Goal: Information Seeking & Learning: Find contact information

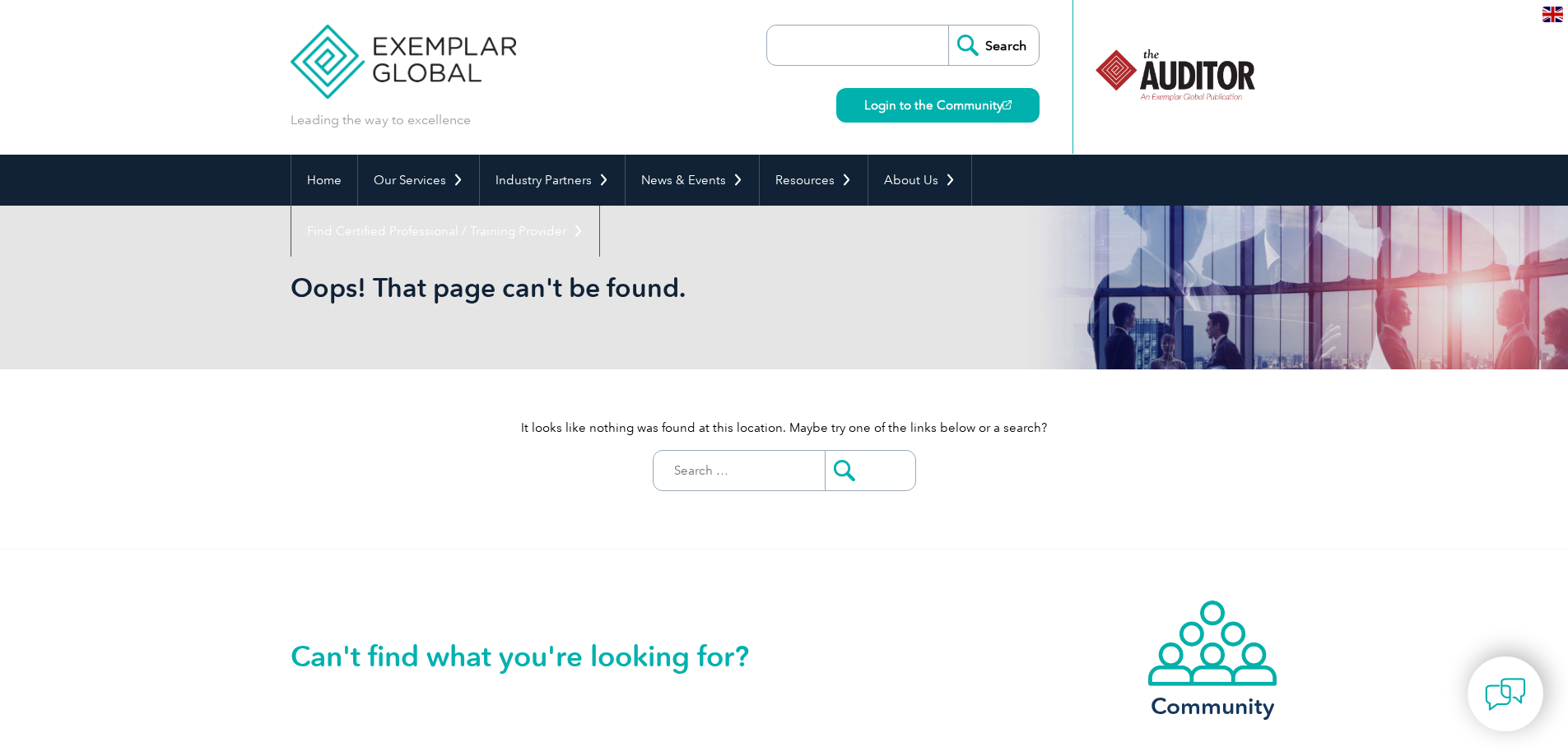
click at [761, 469] on input "Search for:" at bounding box center [743, 471] width 163 height 40
paste input "Dencon Consultants"
type input "Dencon Consultants"
click at [824, 451] on input "submit" at bounding box center [869, 471] width 91 height 40
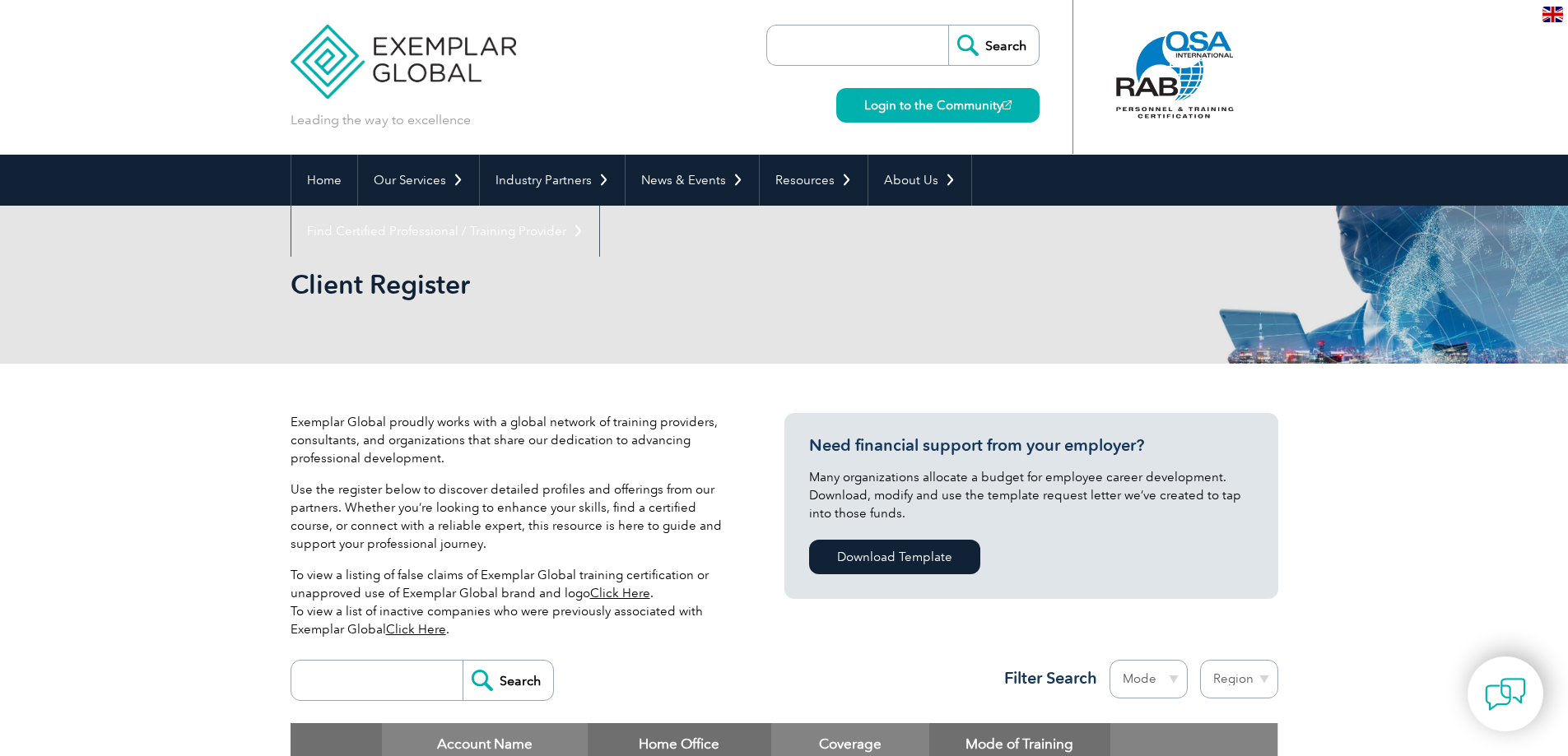
click at [835, 42] on input "search" at bounding box center [861, 45] width 172 height 40
click at [828, 31] on input "search" at bounding box center [861, 45] width 172 height 40
paste input "Dencon Consultants"
type input "Dencon Consultants"
click at [948, 25] on input "Search" at bounding box center [993, 45] width 91 height 40
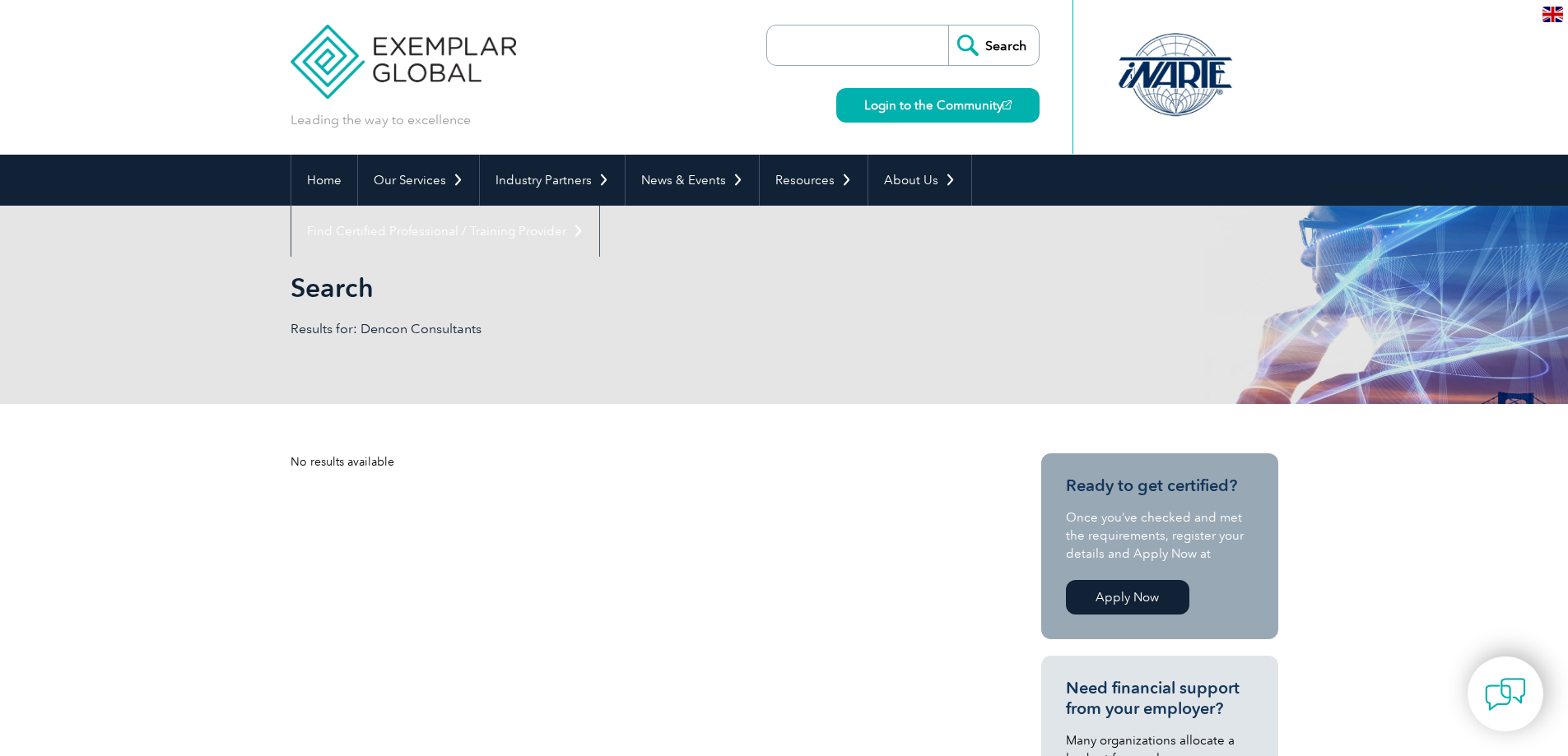
click at [865, 48] on input "search" at bounding box center [861, 45] width 172 height 40
paste input "Dencon Consultants"
type input "Dencon"
click at [997, 44] on input "Search" at bounding box center [993, 45] width 91 height 40
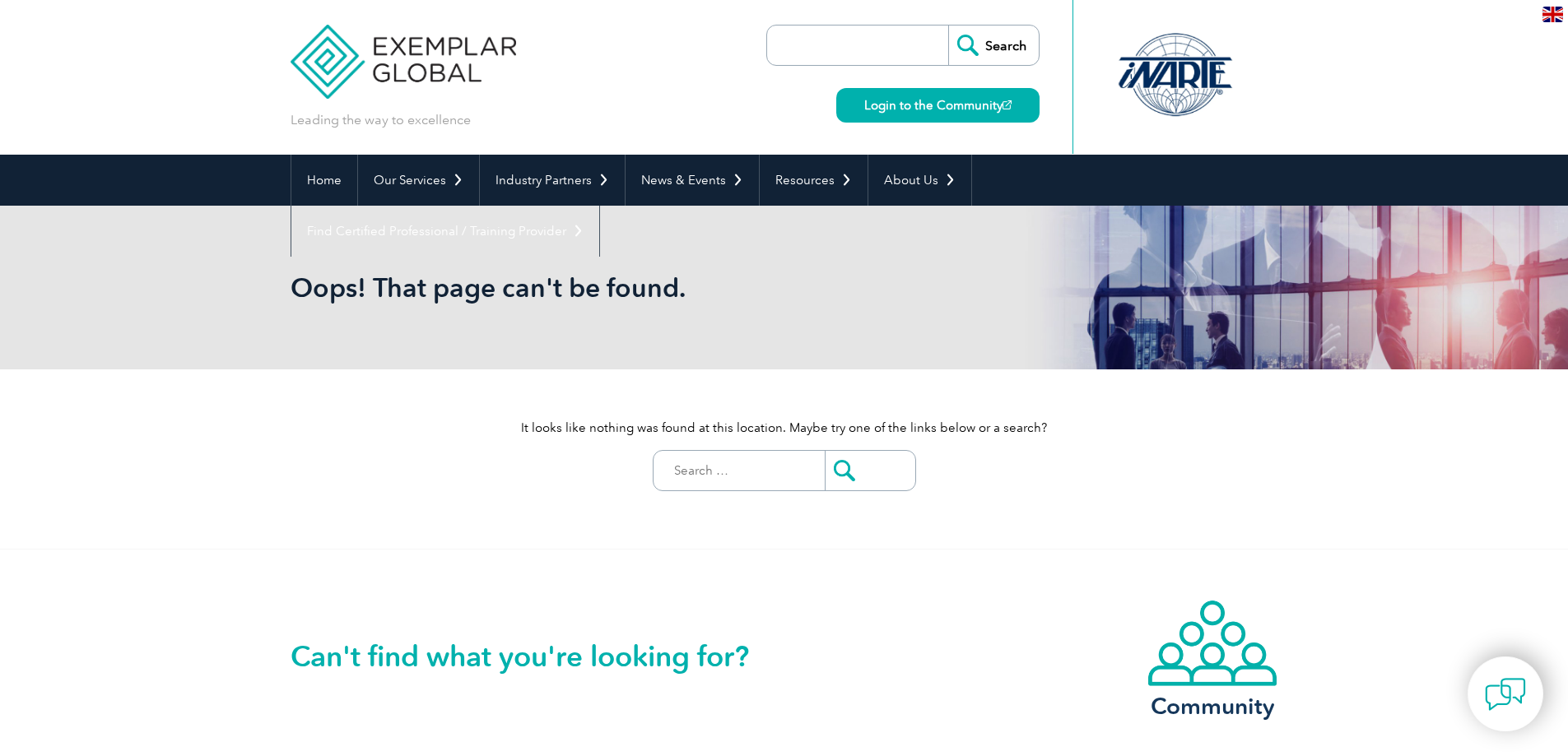
click at [787, 465] on input "Search for:" at bounding box center [743, 471] width 163 height 40
type input "Dencon"
click at [844, 469] on input "submit" at bounding box center [869, 471] width 91 height 40
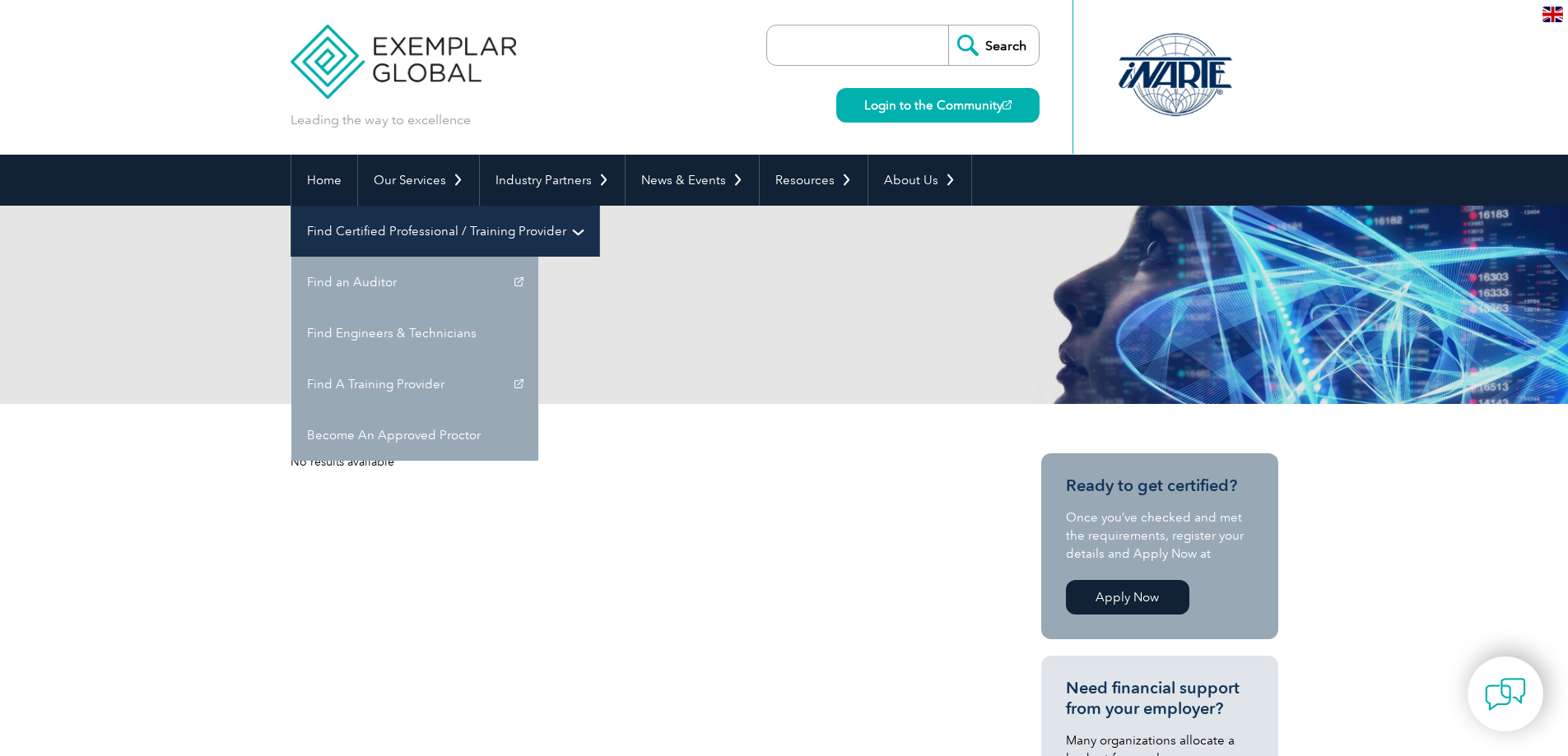
click at [599, 206] on link "Find Certified Professional / Training Provider" at bounding box center [445, 231] width 308 height 51
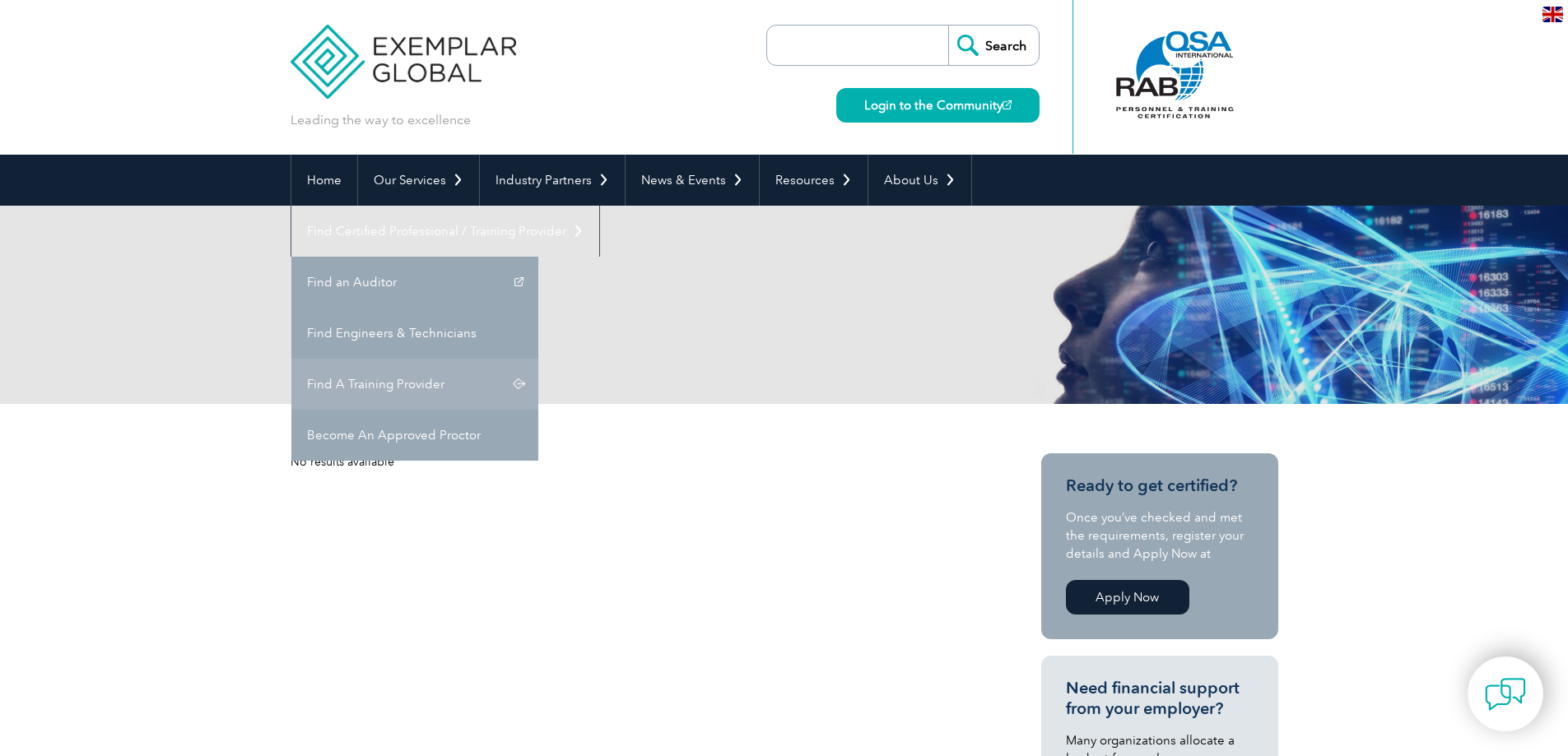
click at [538, 359] on link "Find A Training Provider" at bounding box center [414, 384] width 247 height 51
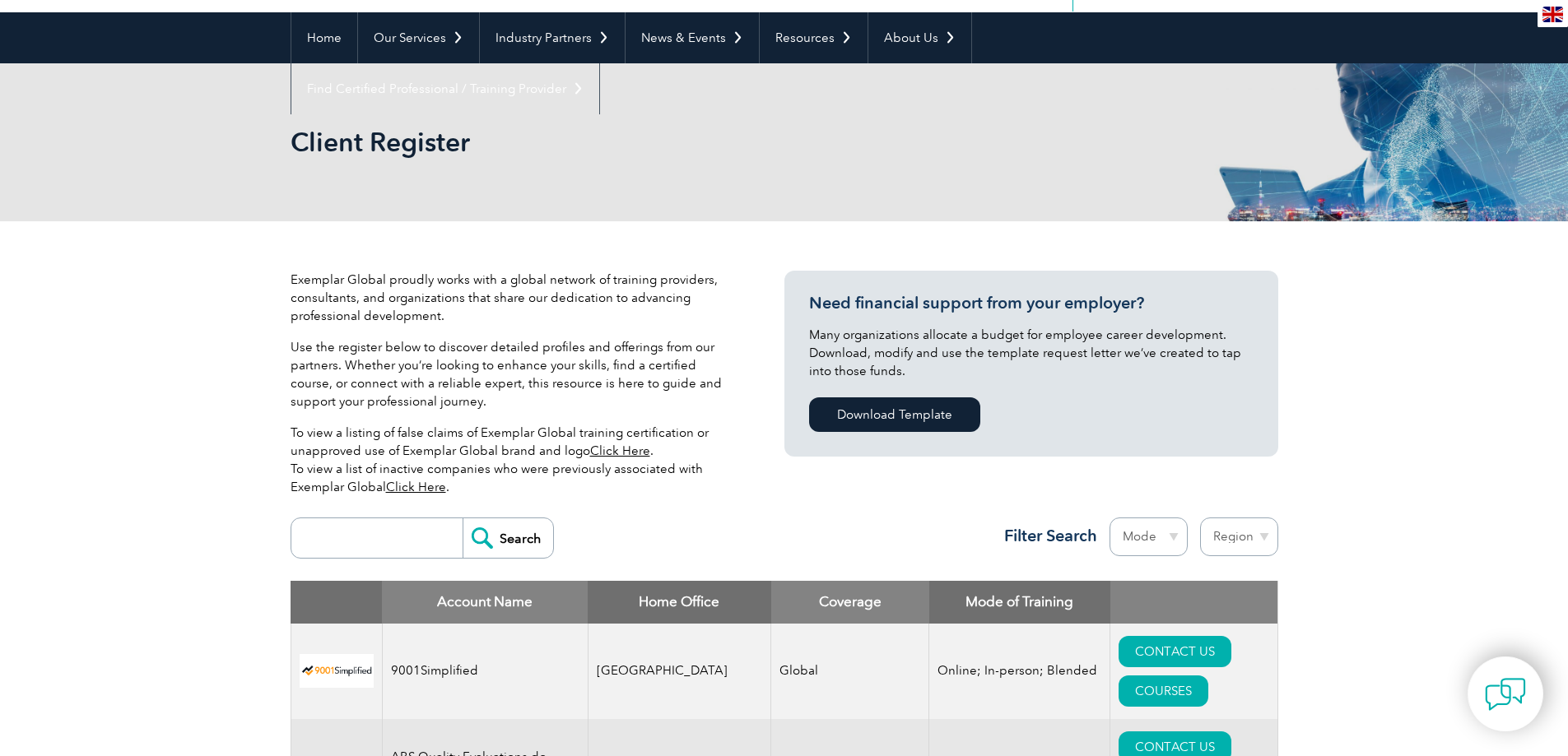
scroll to position [329, 0]
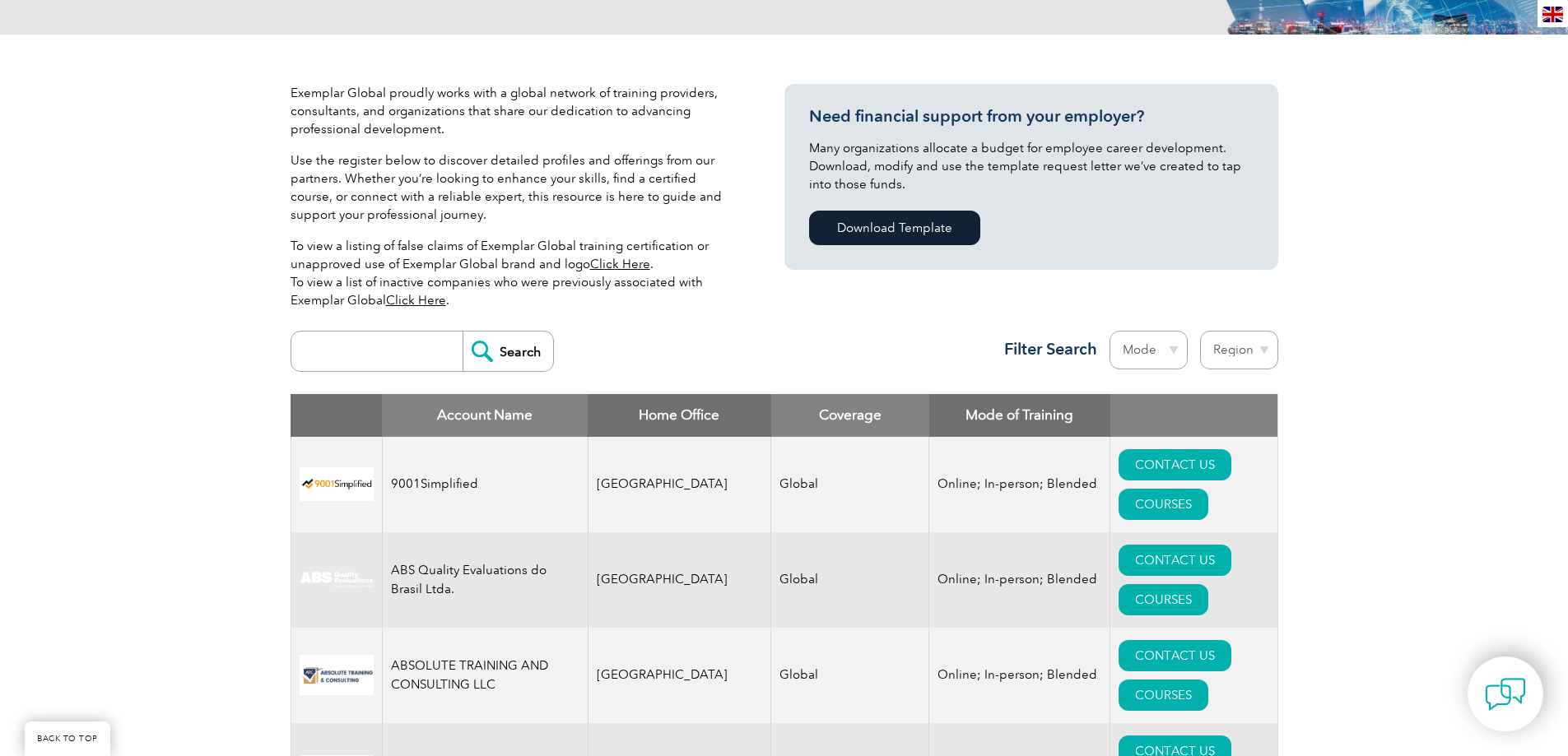
click at [402, 352] on input "search" at bounding box center [380, 351] width 163 height 40
paste input "Dencon Consultants"
type input "Dencon"
click at [501, 342] on input "Search" at bounding box center [508, 351] width 91 height 40
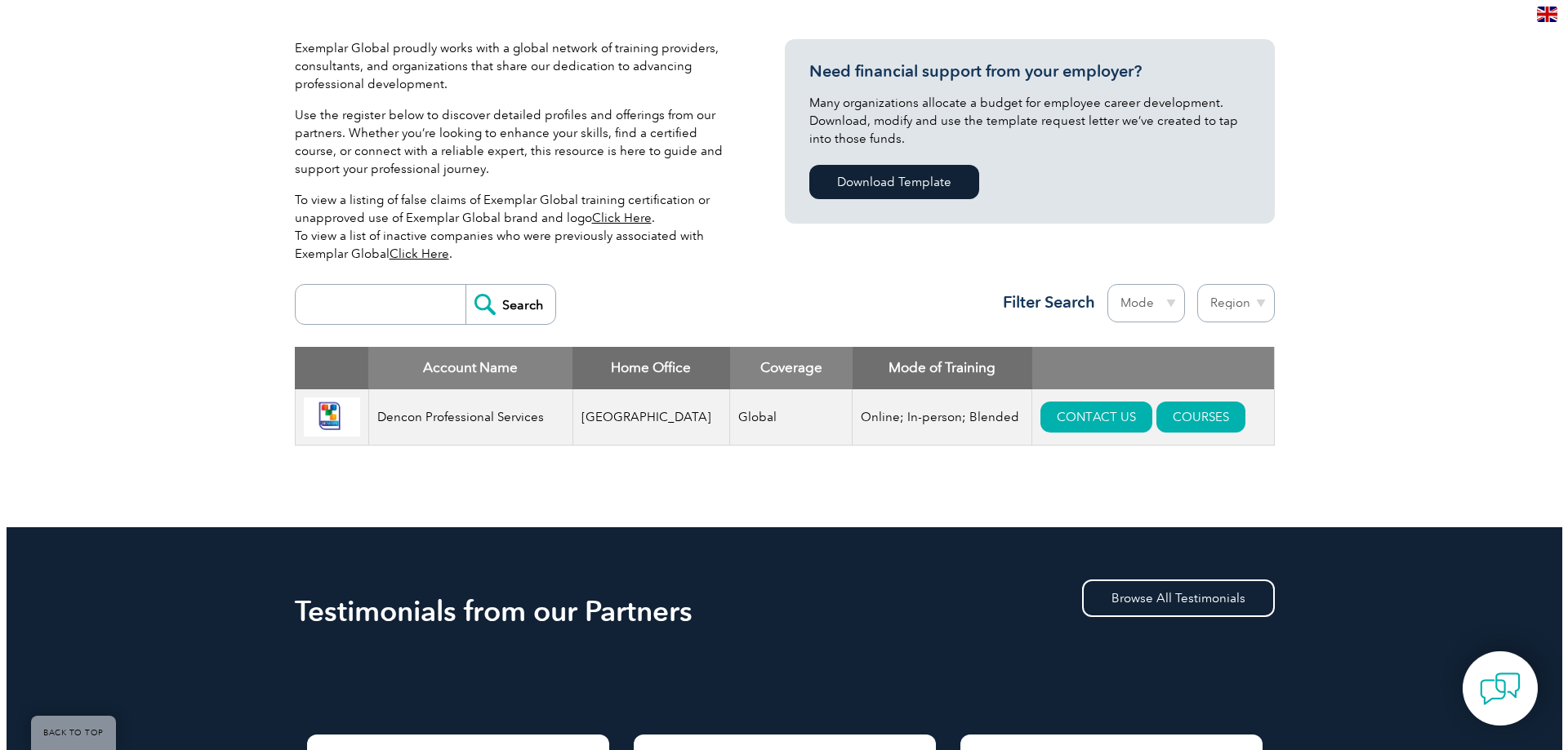
scroll to position [408, 0]
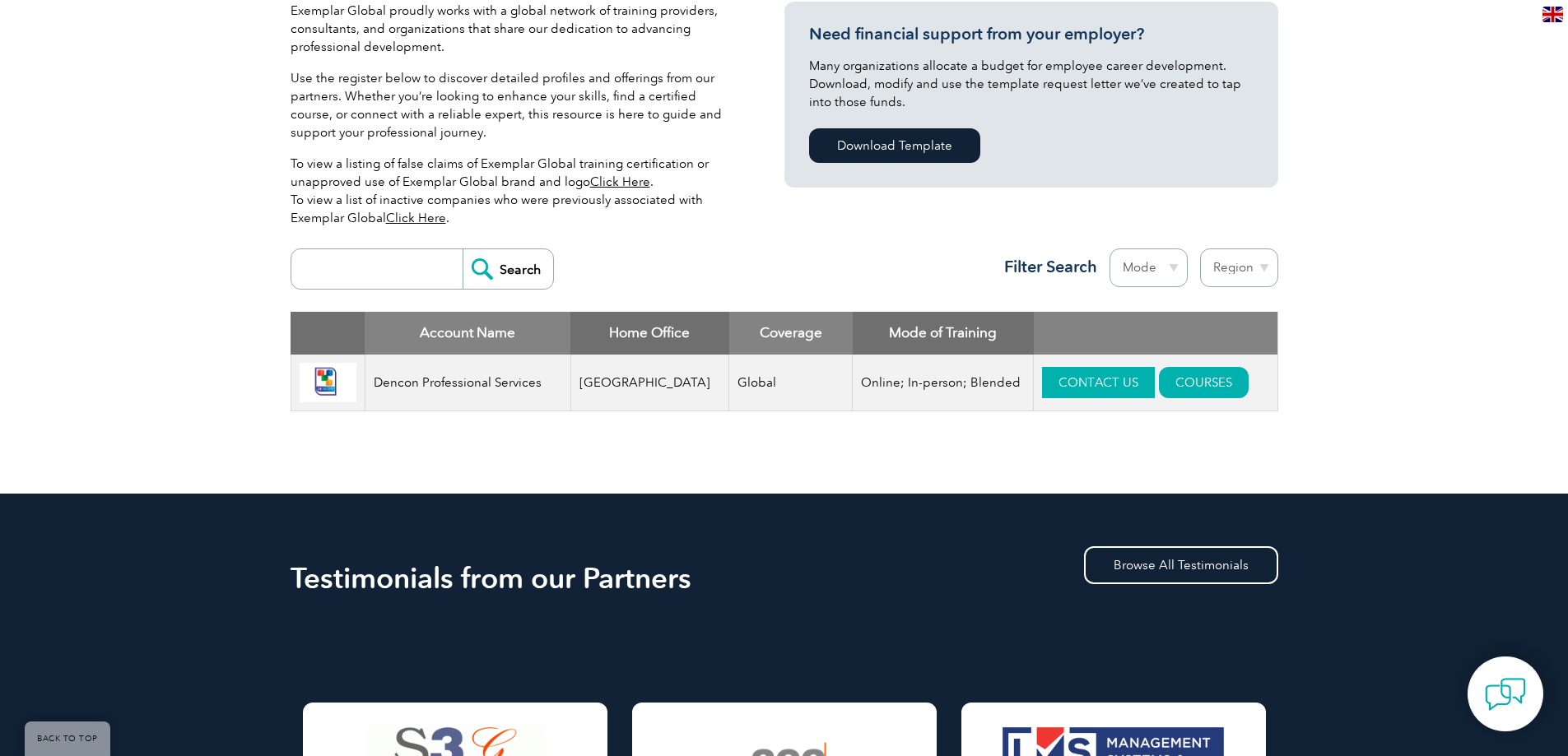
click at [1063, 386] on link "CONTACT US" at bounding box center [1098, 383] width 113 height 31
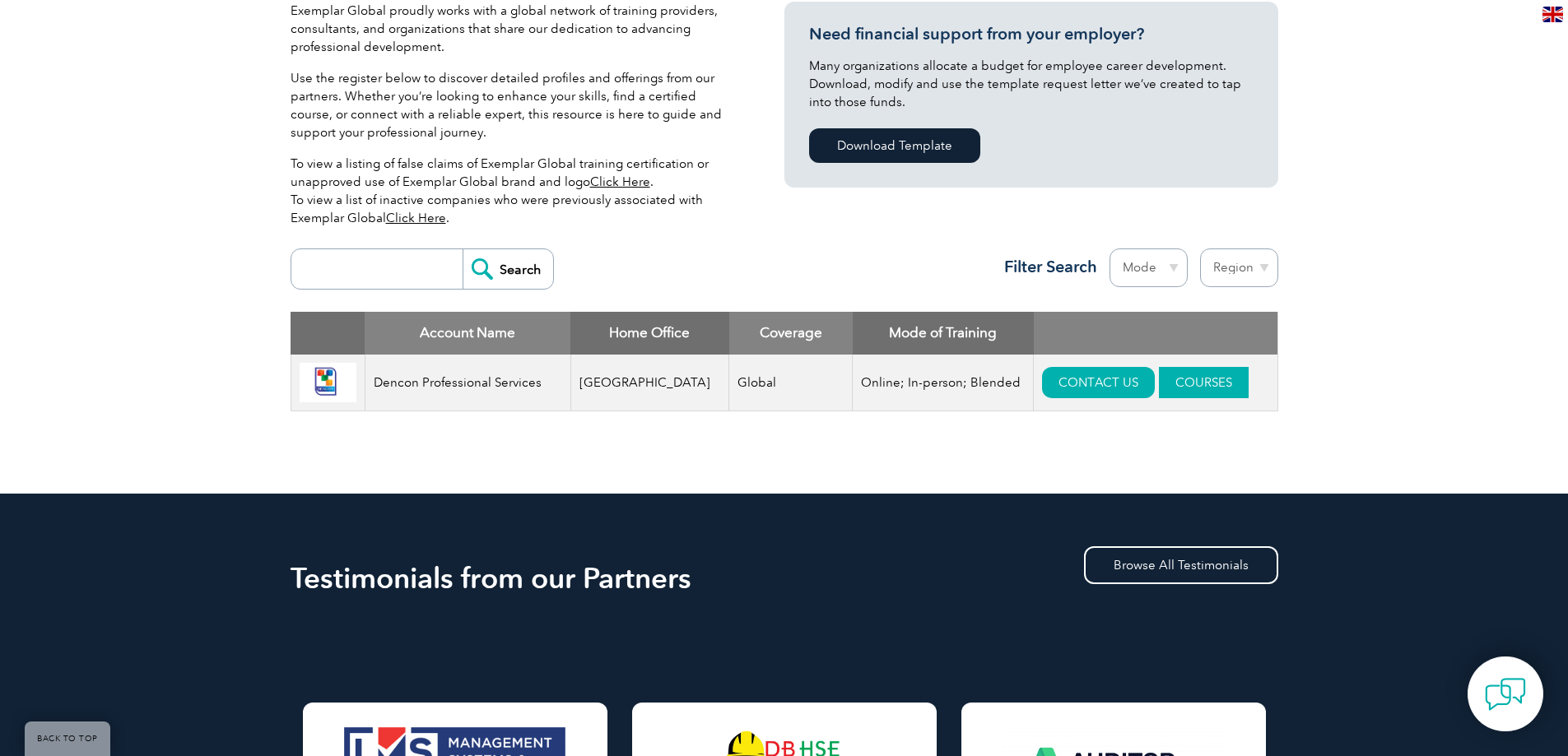
click at [1168, 386] on link "COURSES" at bounding box center [1204, 383] width 90 height 31
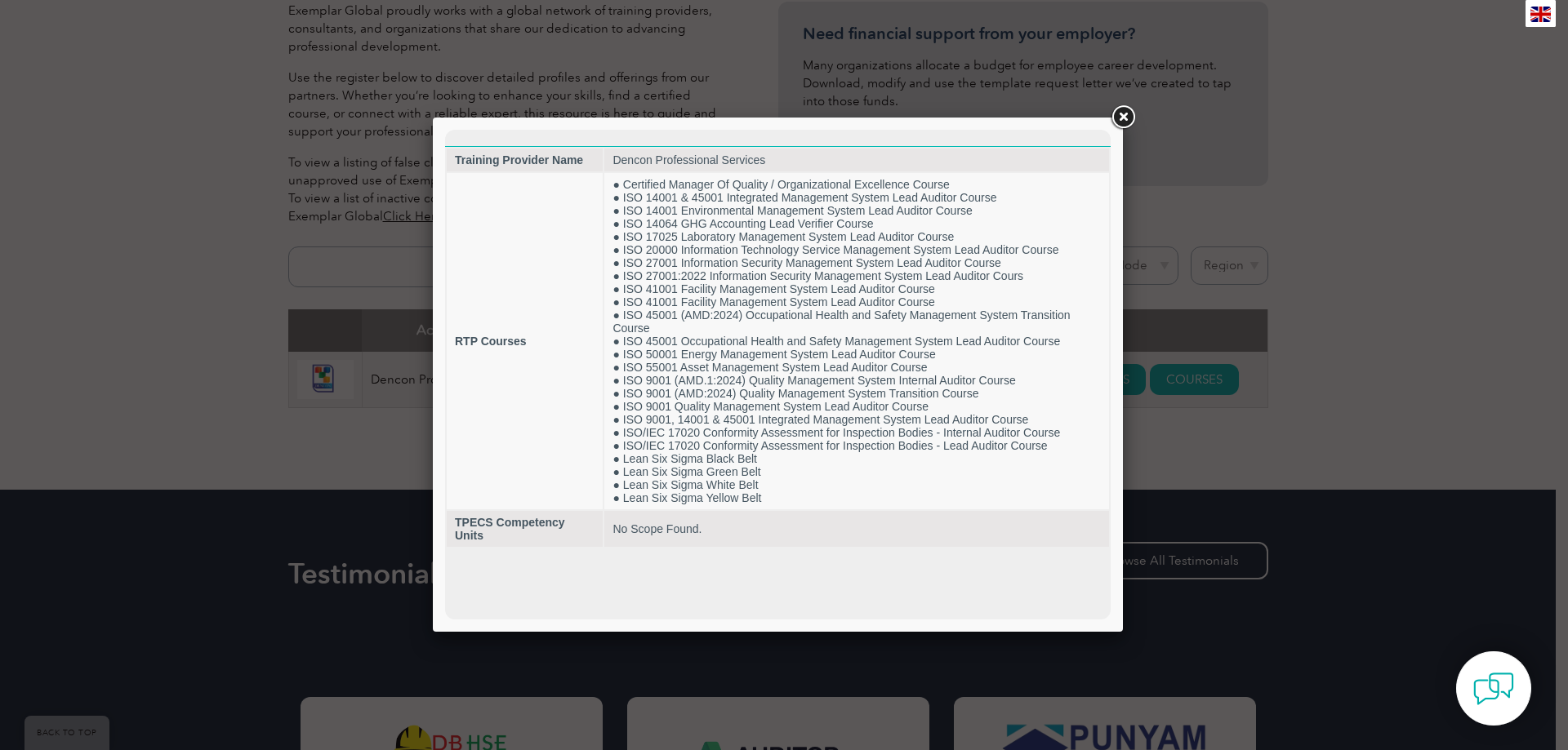
scroll to position [0, 0]
drag, startPoint x: 1119, startPoint y: 120, endPoint x: 1086, endPoint y: 115, distance: 33.4
click at [1119, 119] on link at bounding box center [1122, 117] width 29 height 29
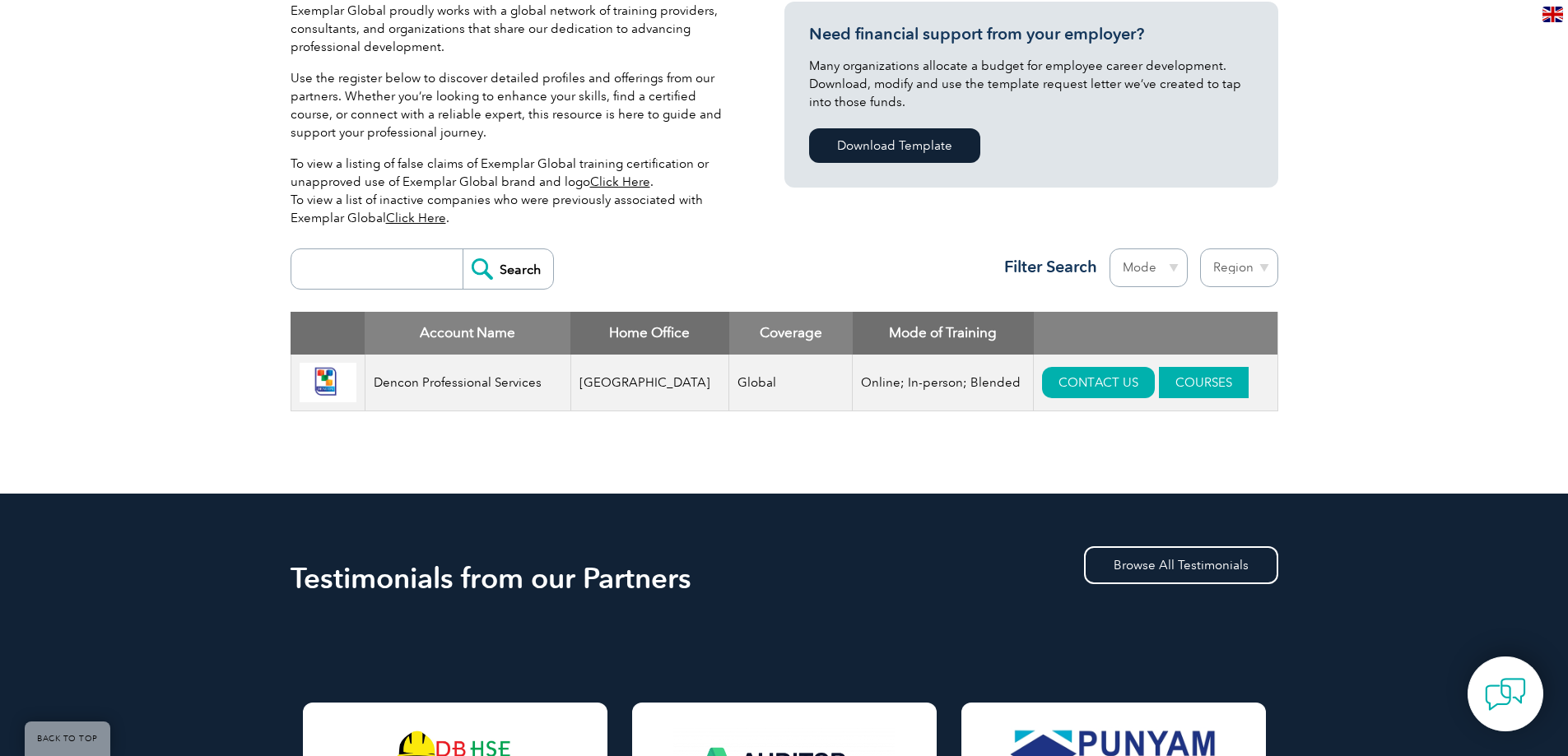
click at [1163, 374] on link "COURSES" at bounding box center [1204, 383] width 90 height 31
